Goal: Find specific page/section: Find specific page/section

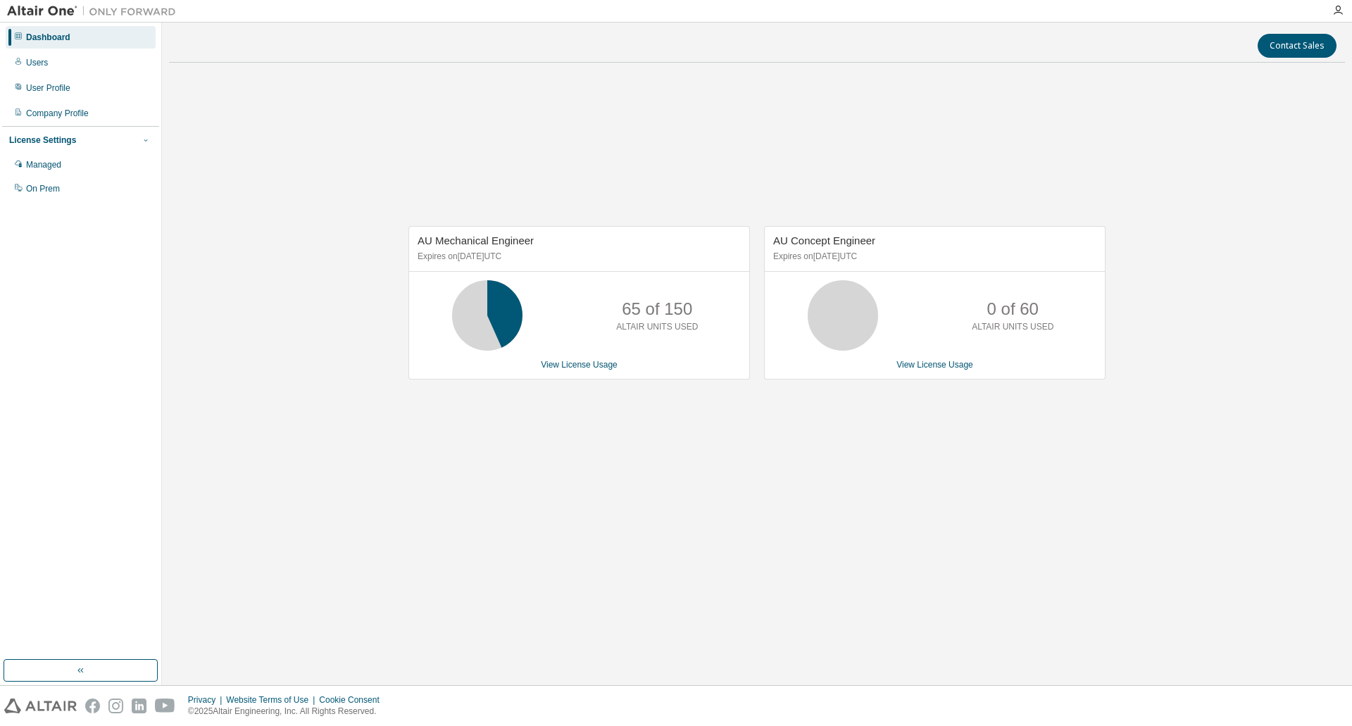
click at [144, 140] on icon "button" at bounding box center [146, 140] width 8 height 8
click at [145, 141] on icon "button" at bounding box center [146, 140] width 8 height 8
click at [52, 169] on div "Managed" at bounding box center [43, 164] width 35 height 11
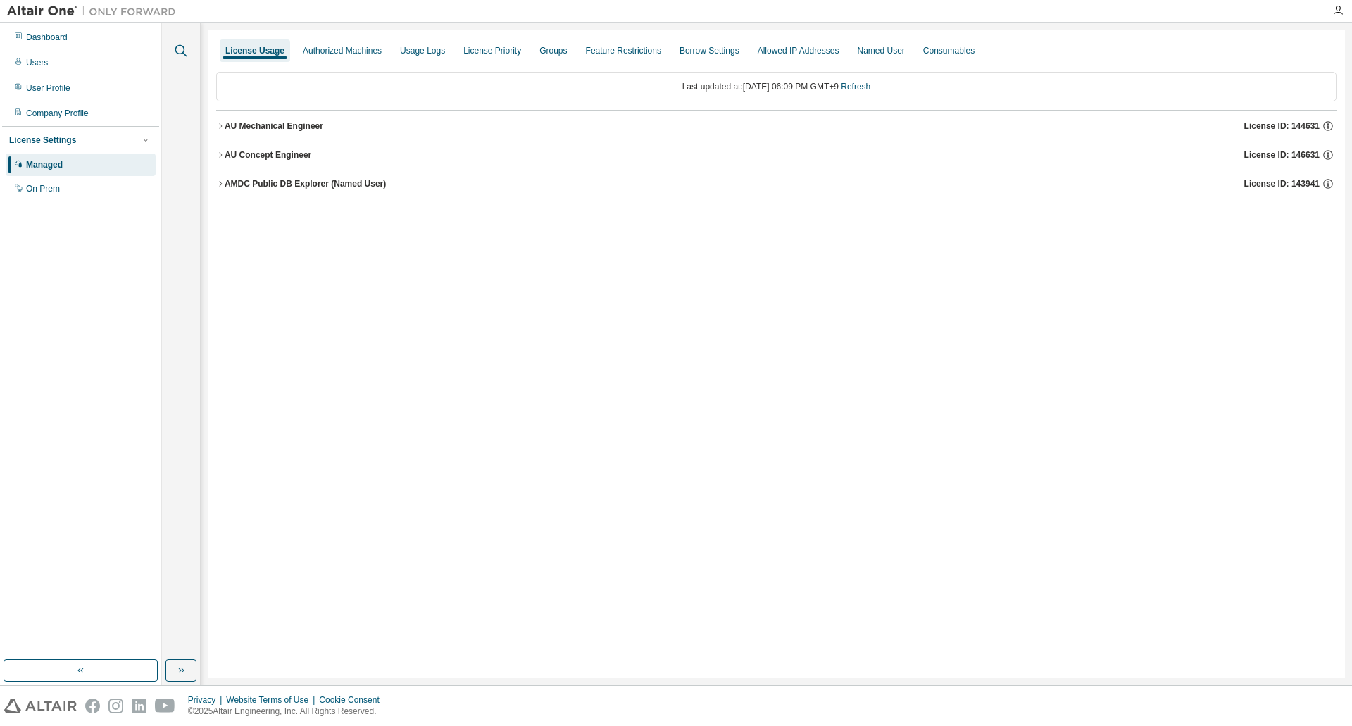
click at [175, 50] on icon "button" at bounding box center [181, 51] width 12 height 12
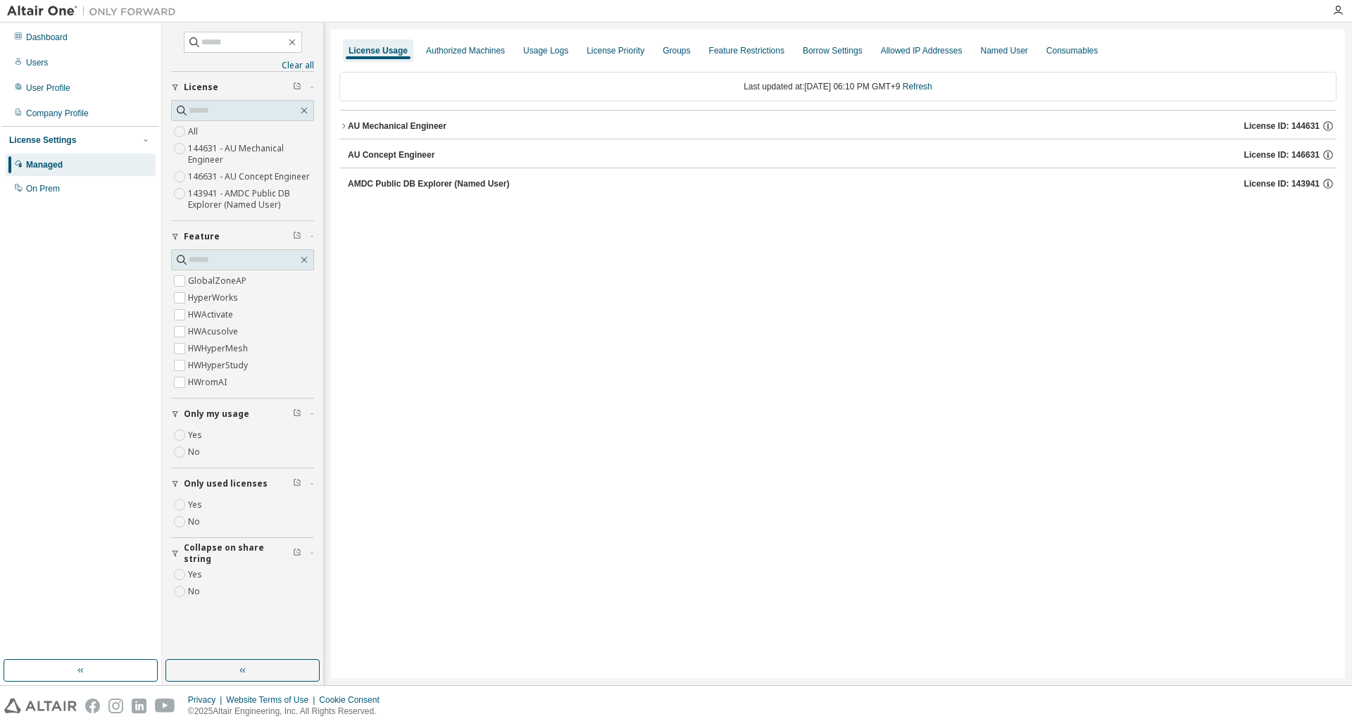
click at [340, 127] on icon "button" at bounding box center [343, 126] width 8 height 8
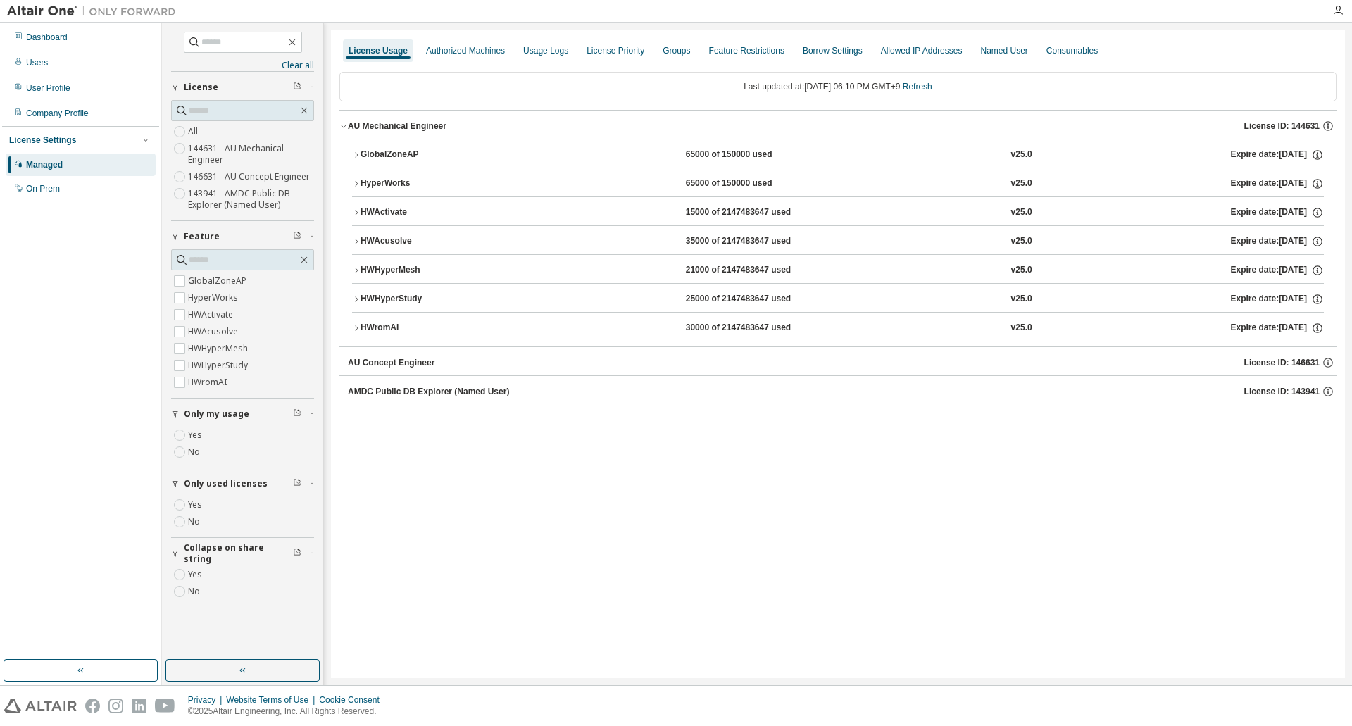
click at [353, 153] on icon "button" at bounding box center [356, 155] width 8 height 8
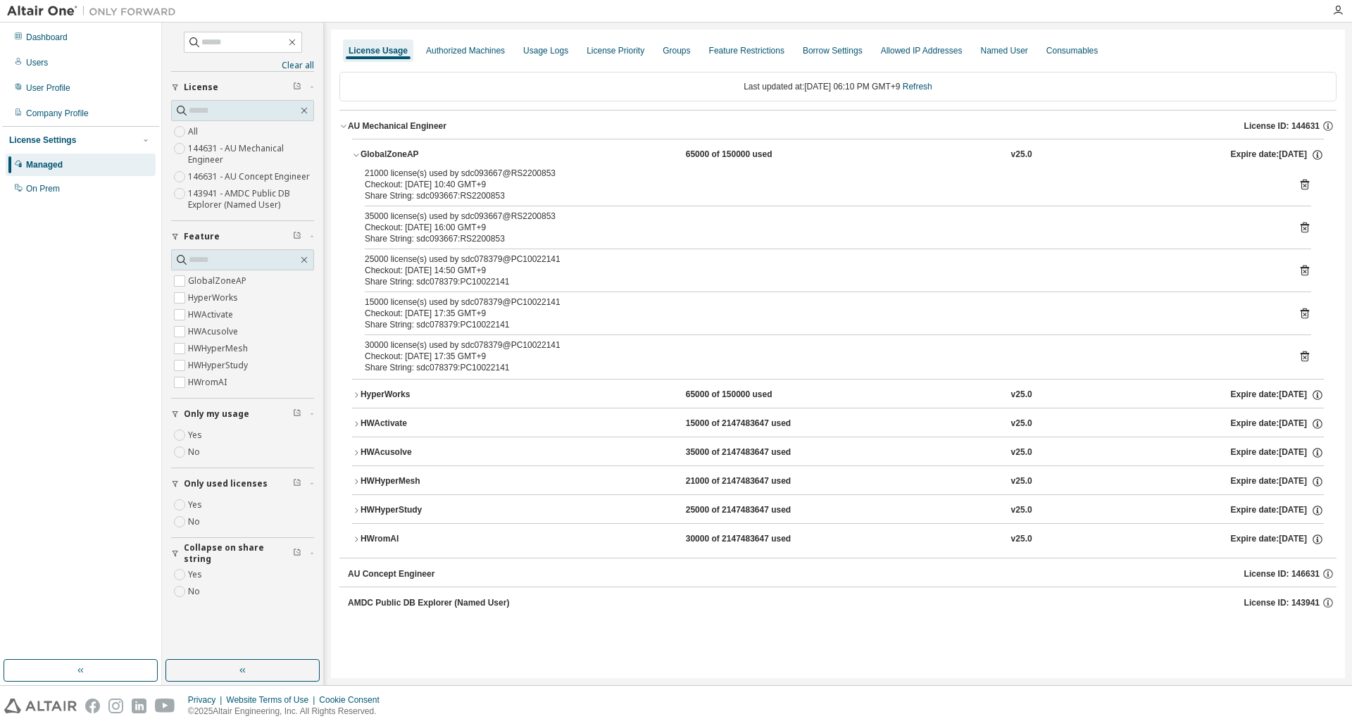
click at [353, 153] on icon "button" at bounding box center [356, 155] width 8 height 8
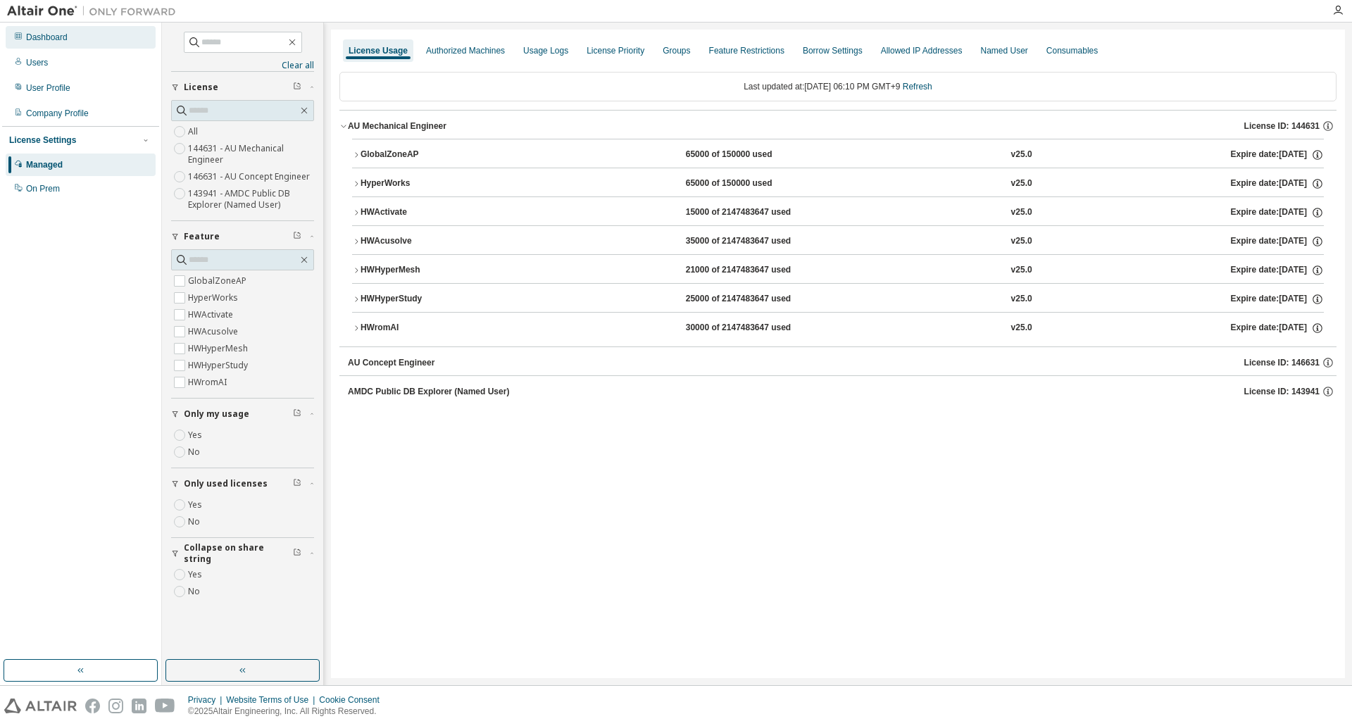
click at [102, 42] on div "Dashboard" at bounding box center [81, 37] width 150 height 23
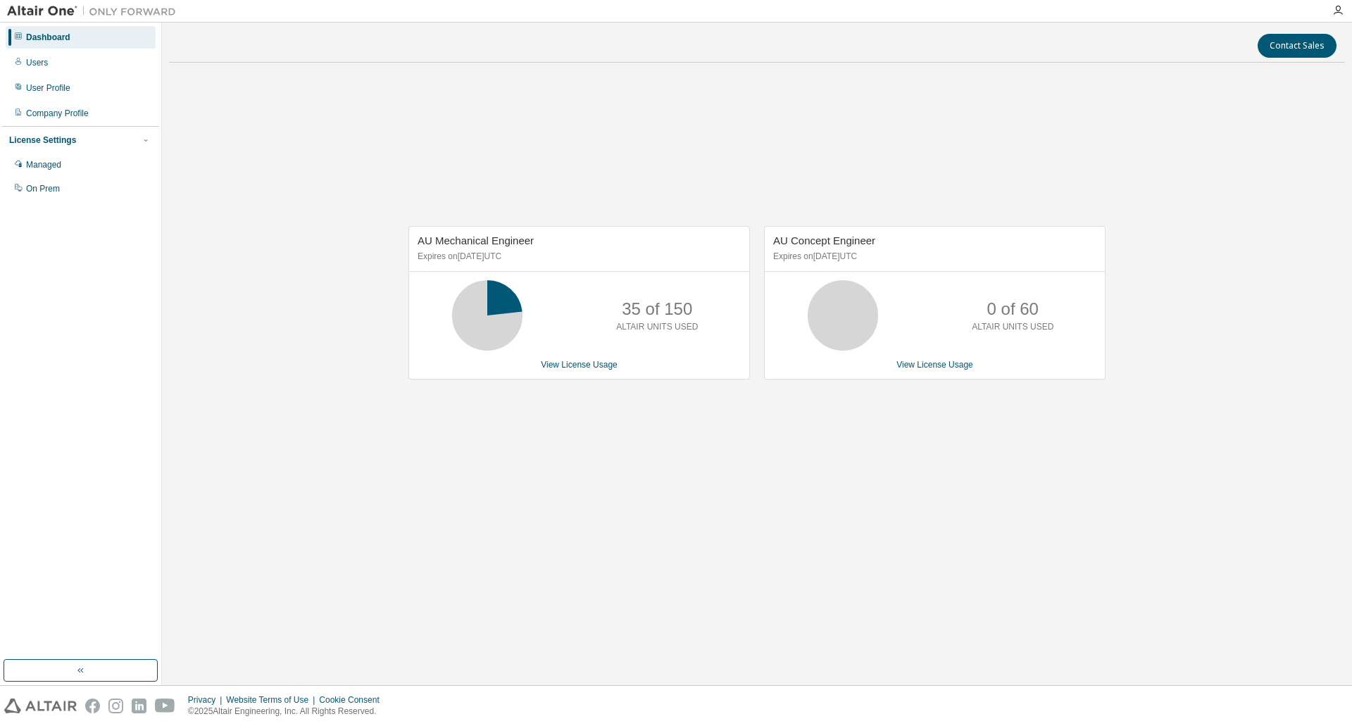
click at [738, 544] on div "AU Mechanical Engineer Expires on [DATE] UTC 35 of 150 ALTAIR UNITS USED View L…" at bounding box center [757, 310] width 1176 height 472
